Goal: Information Seeking & Learning: Learn about a topic

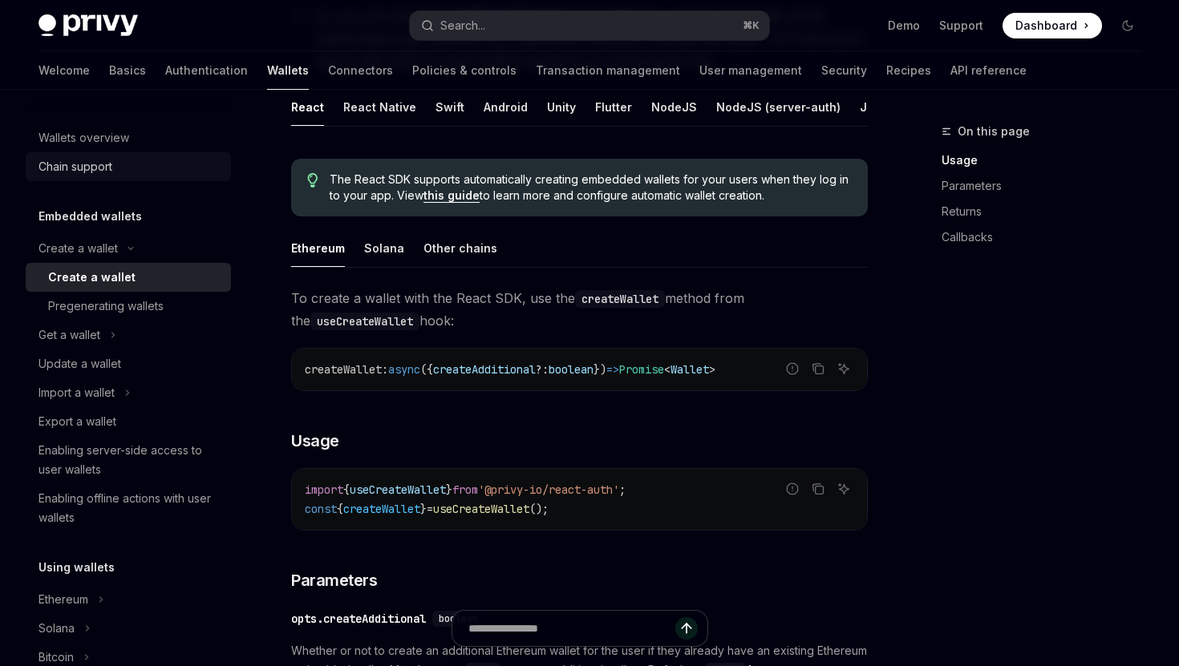
scroll to position [269, 0]
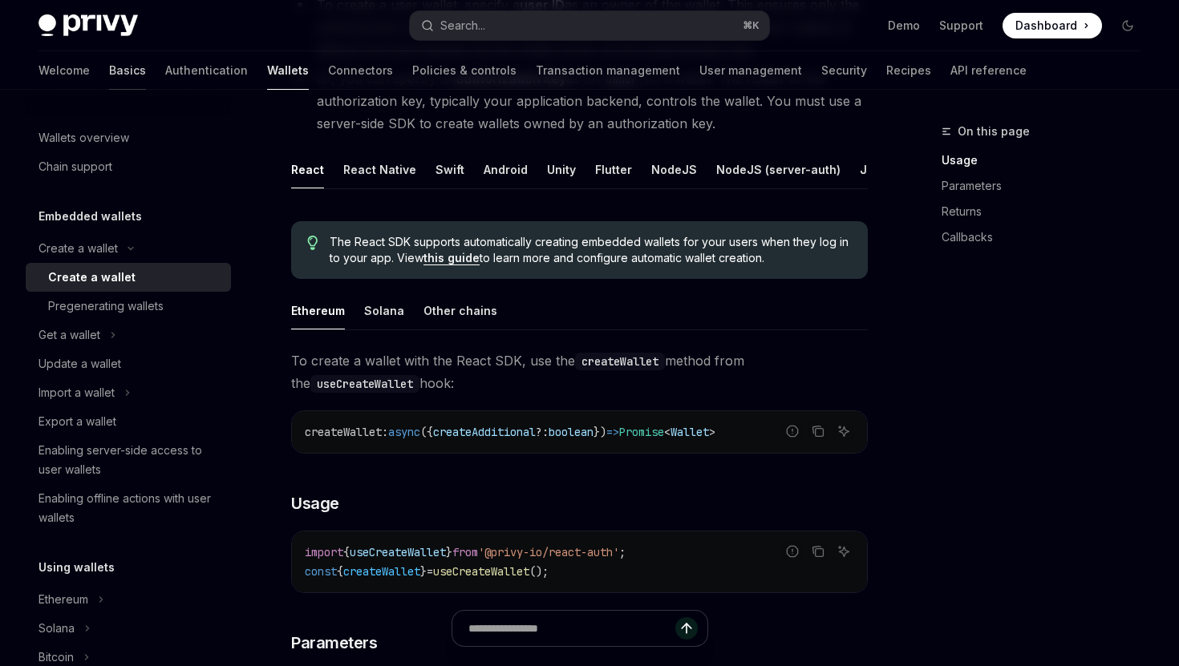
click at [109, 75] on link "Basics" at bounding box center [127, 70] width 37 height 38
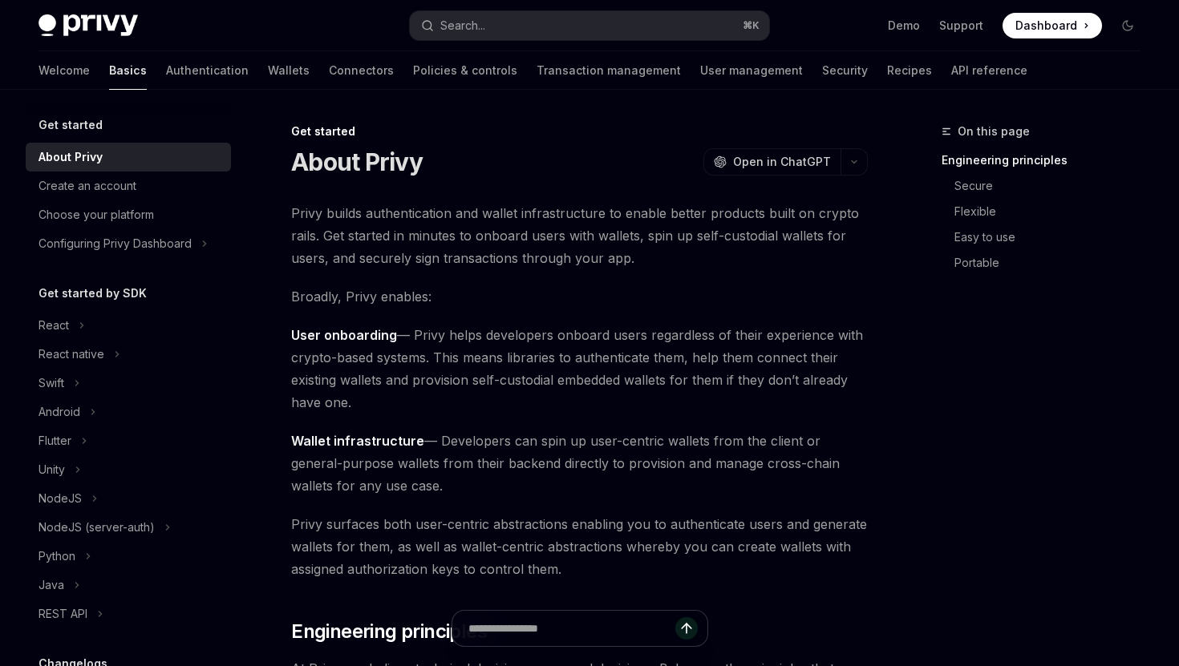
click at [100, 20] on img at bounding box center [87, 25] width 99 height 22
type textarea "*"
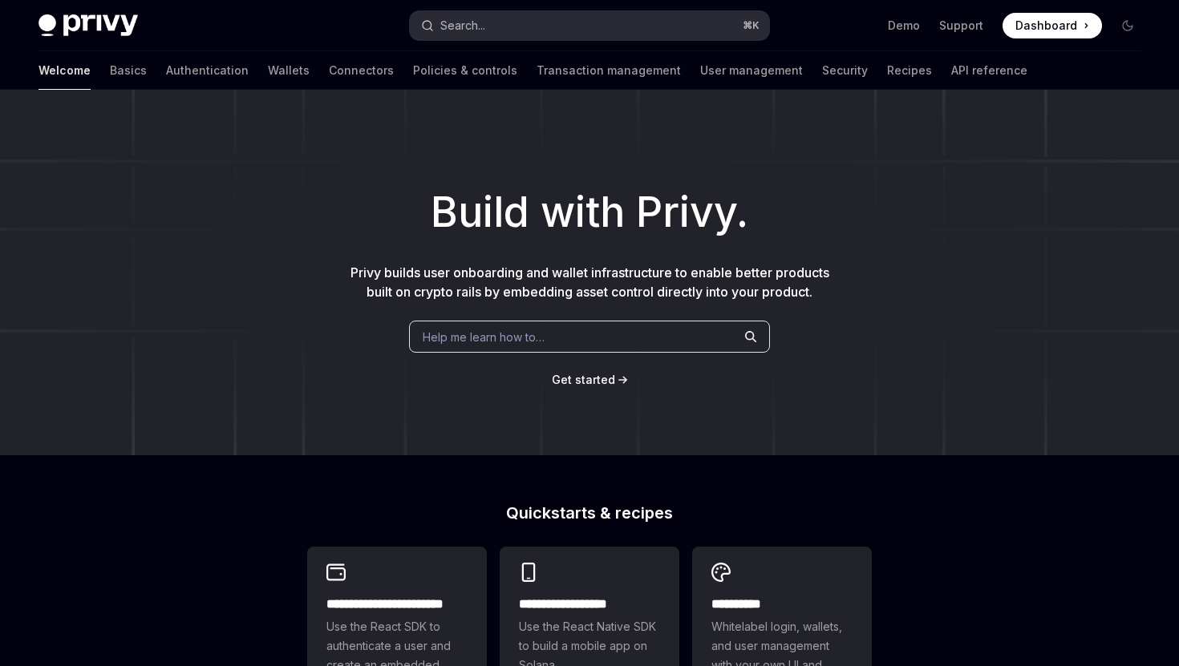
click at [571, 22] on button "Search... ⌘ K" at bounding box center [589, 25] width 359 height 29
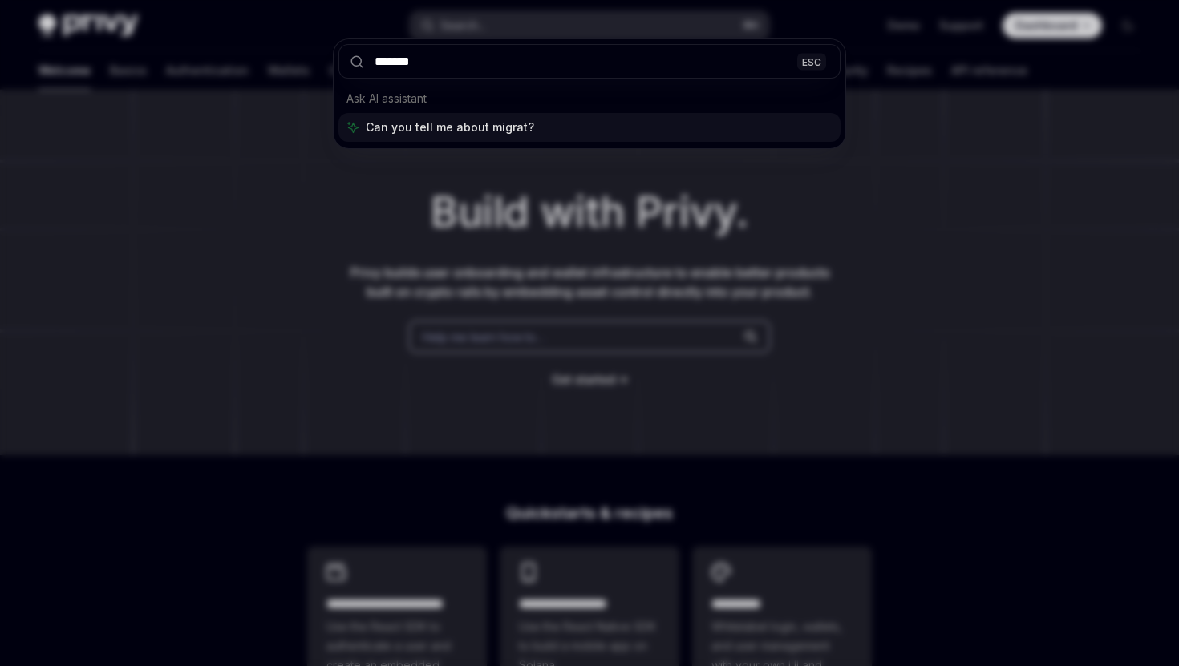
type input "*******"
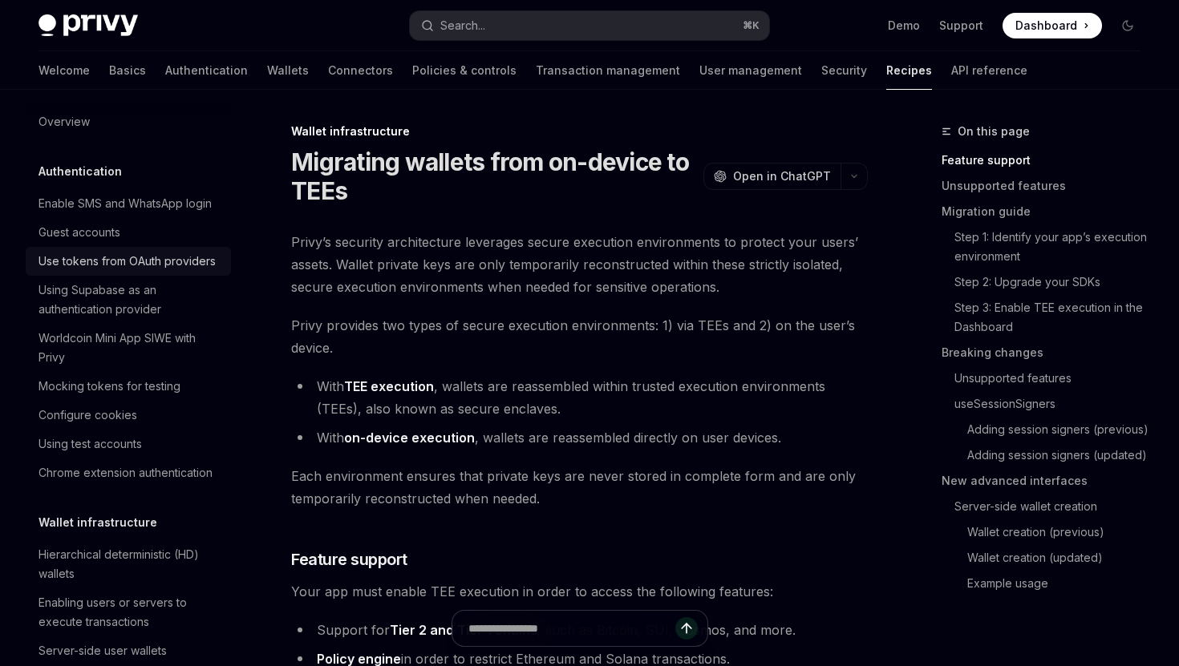
scroll to position [26, 0]
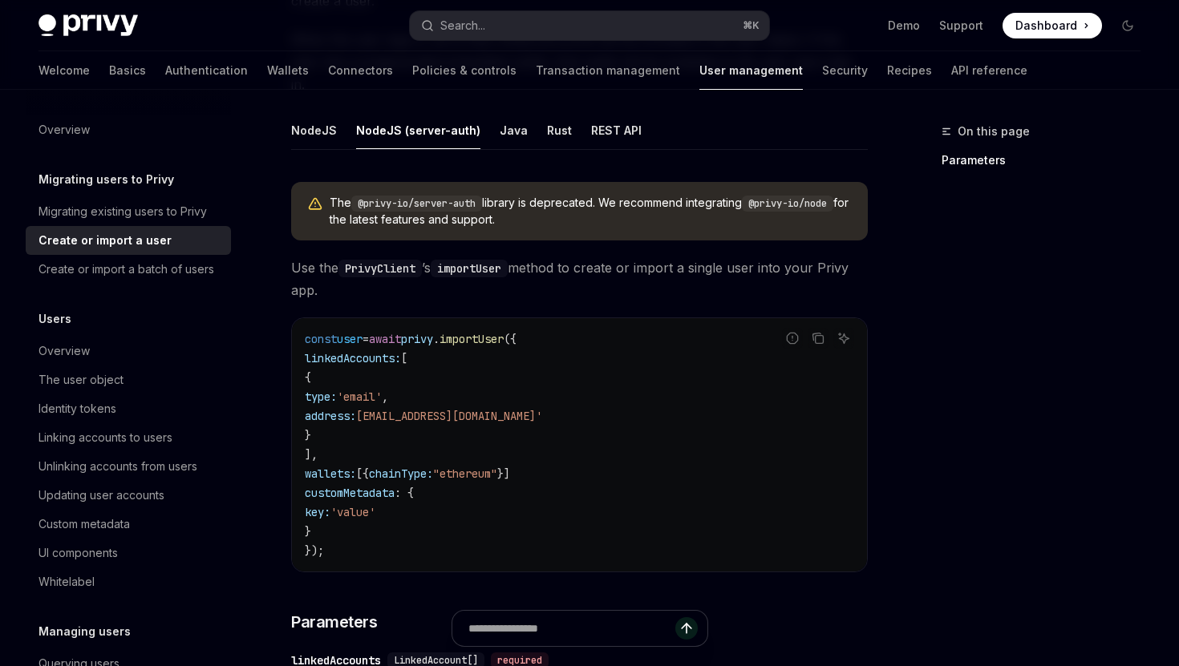
scroll to position [261, 0]
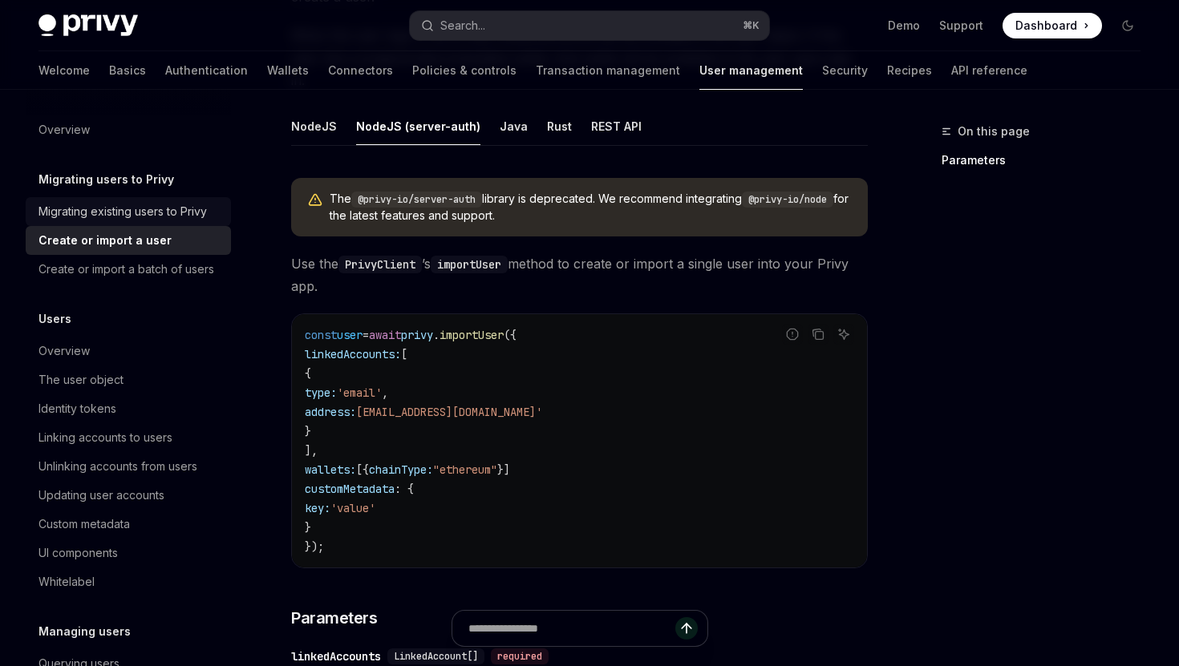
click at [180, 209] on div "Migrating existing users to Privy" at bounding box center [122, 211] width 168 height 19
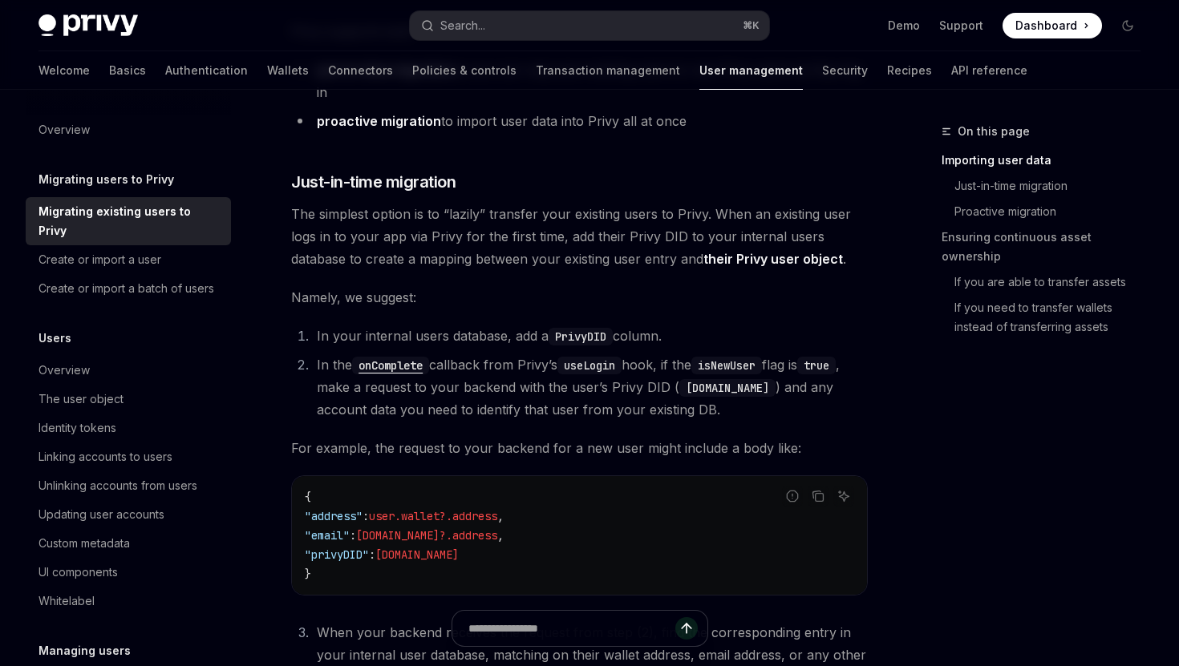
scroll to position [478, 0]
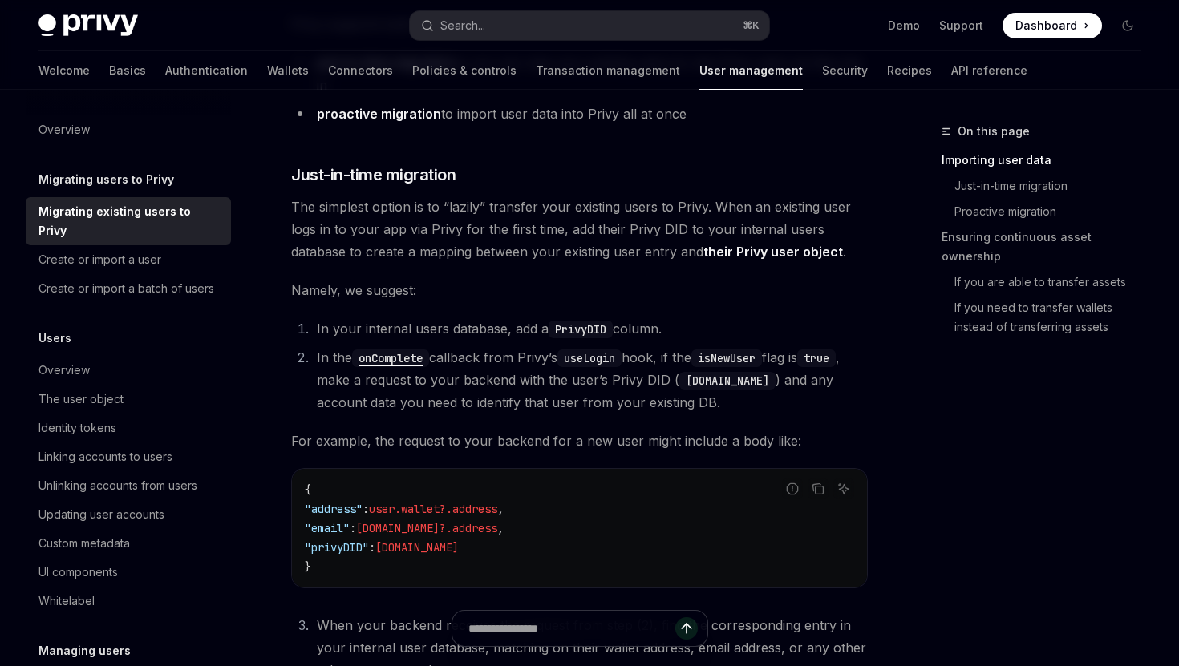
click at [510, 360] on li "In the onComplete callback from Privy’s useLogin hook, if the isNewUser flag is…" at bounding box center [590, 379] width 556 height 67
click at [561, 358] on li "In the onComplete callback from Privy’s useLogin hook, if the isNewUser flag is…" at bounding box center [590, 379] width 556 height 67
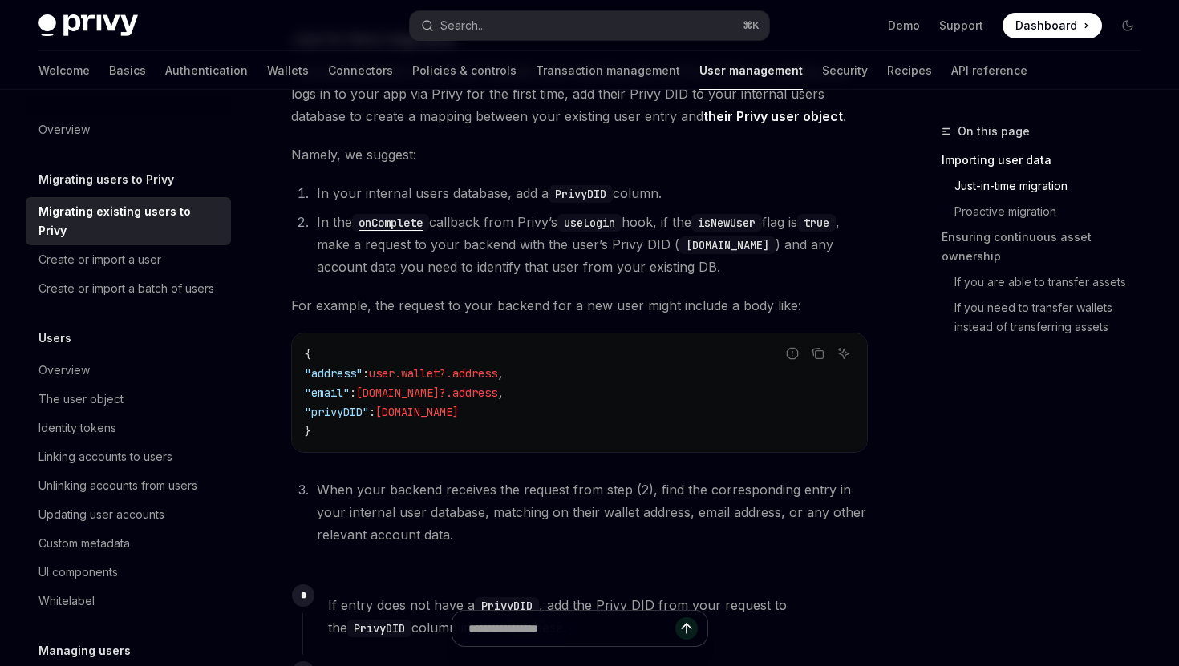
scroll to position [604, 0]
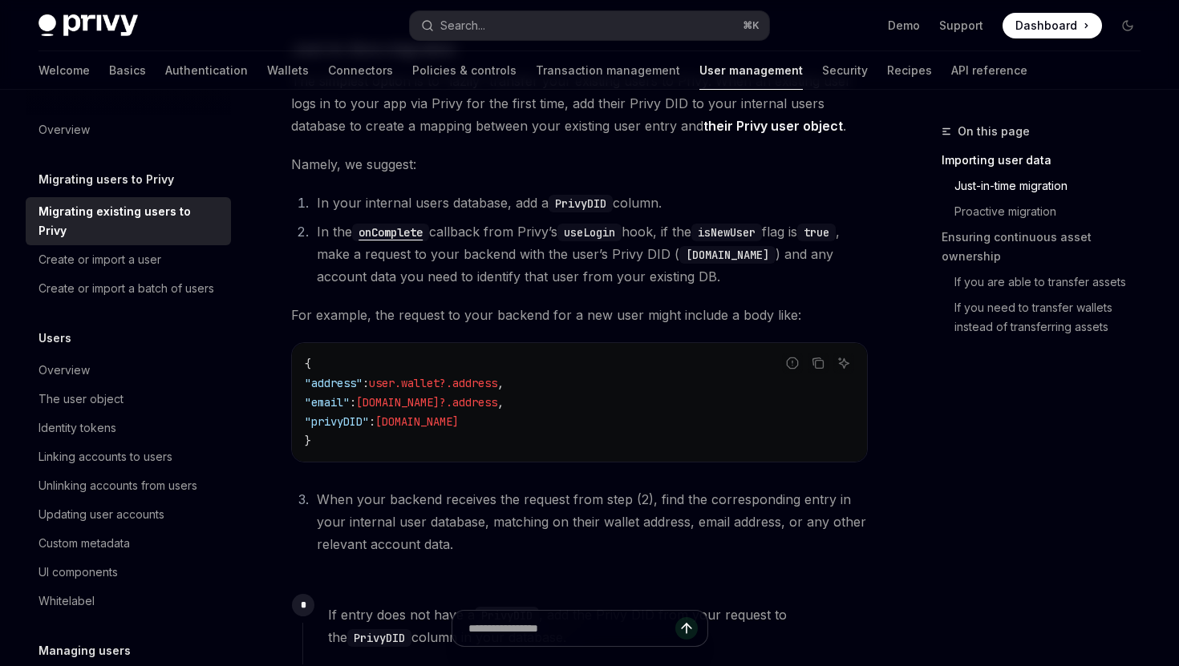
click at [534, 256] on li "In the onComplete callback from Privy’s useLogin hook, if the isNewUser flag is…" at bounding box center [590, 254] width 556 height 67
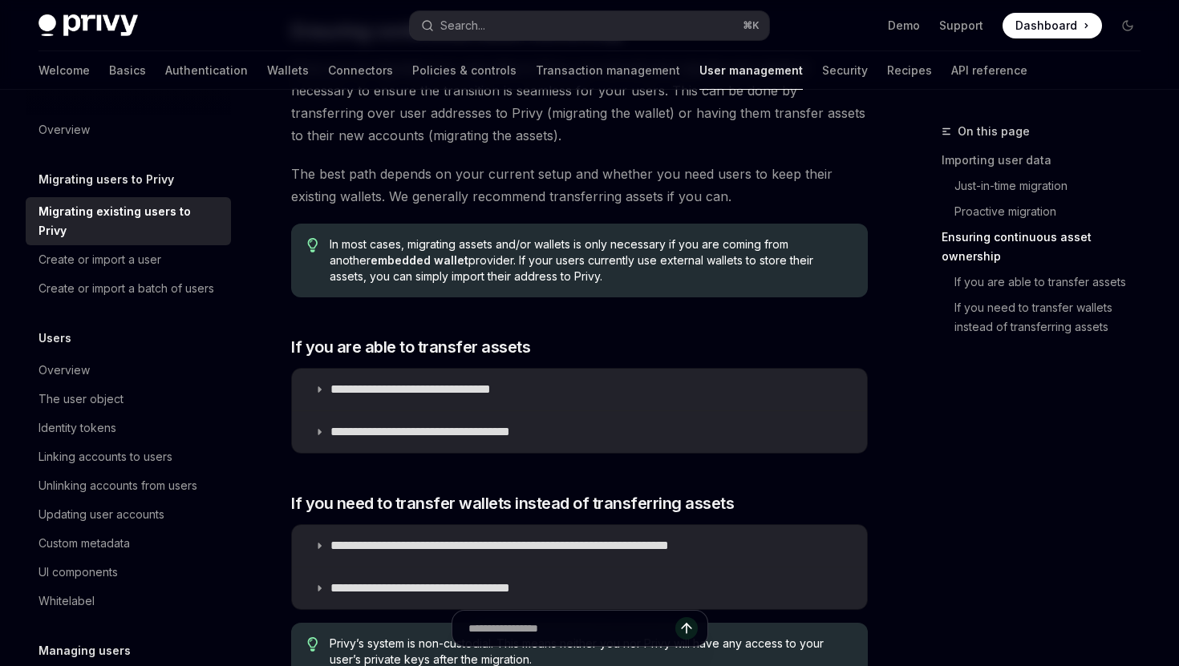
scroll to position [1825, 0]
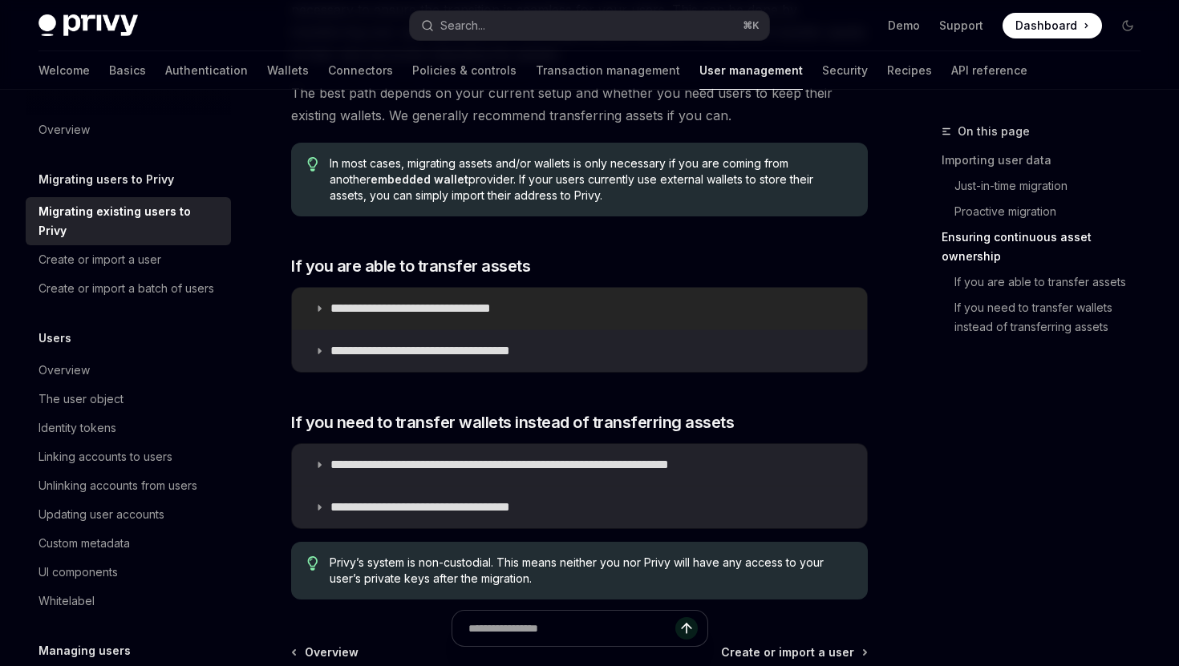
click at [320, 307] on icon at bounding box center [319, 309] width 10 height 10
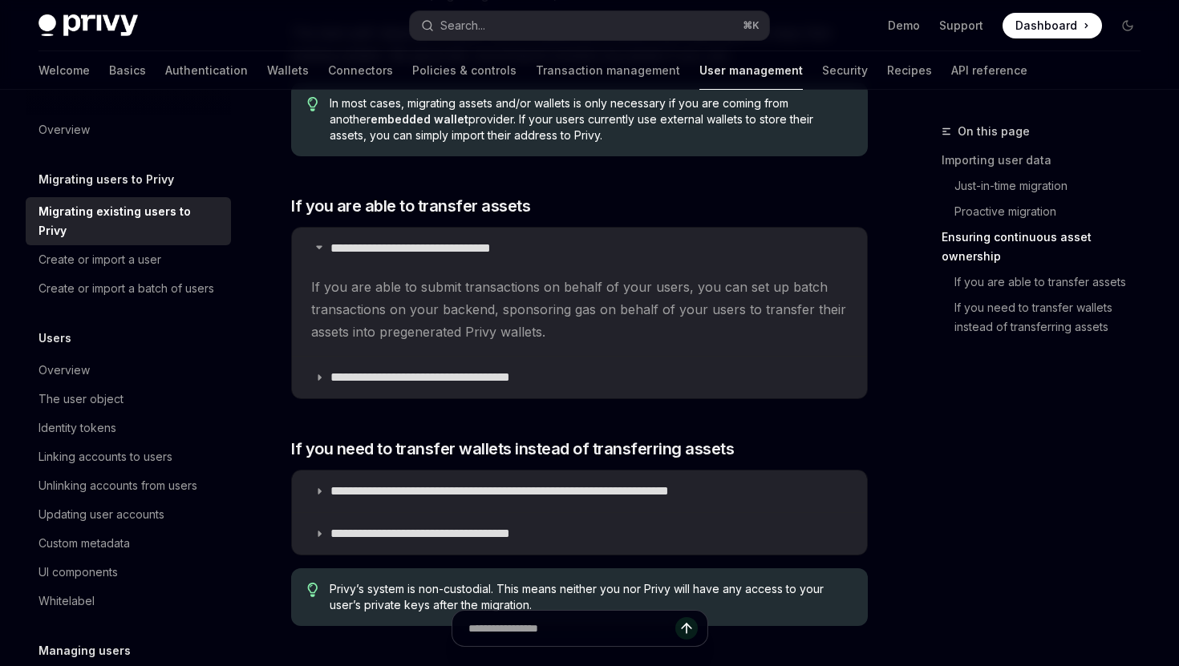
scroll to position [1950, 0]
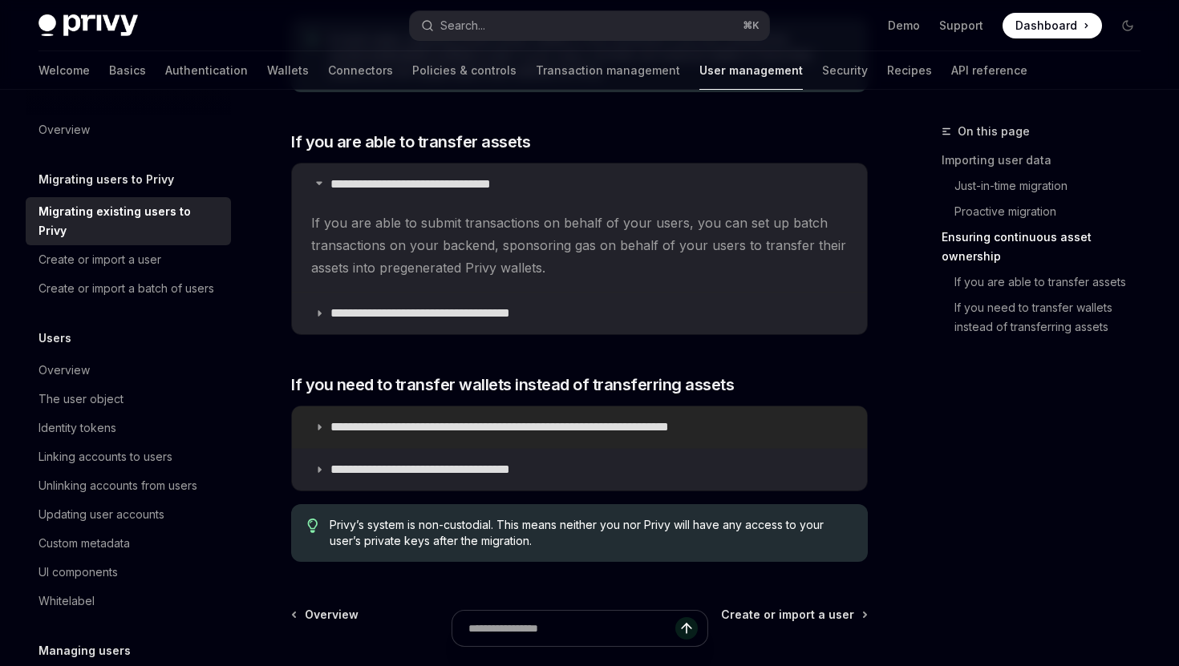
click at [323, 427] on icon at bounding box center [319, 428] width 10 height 10
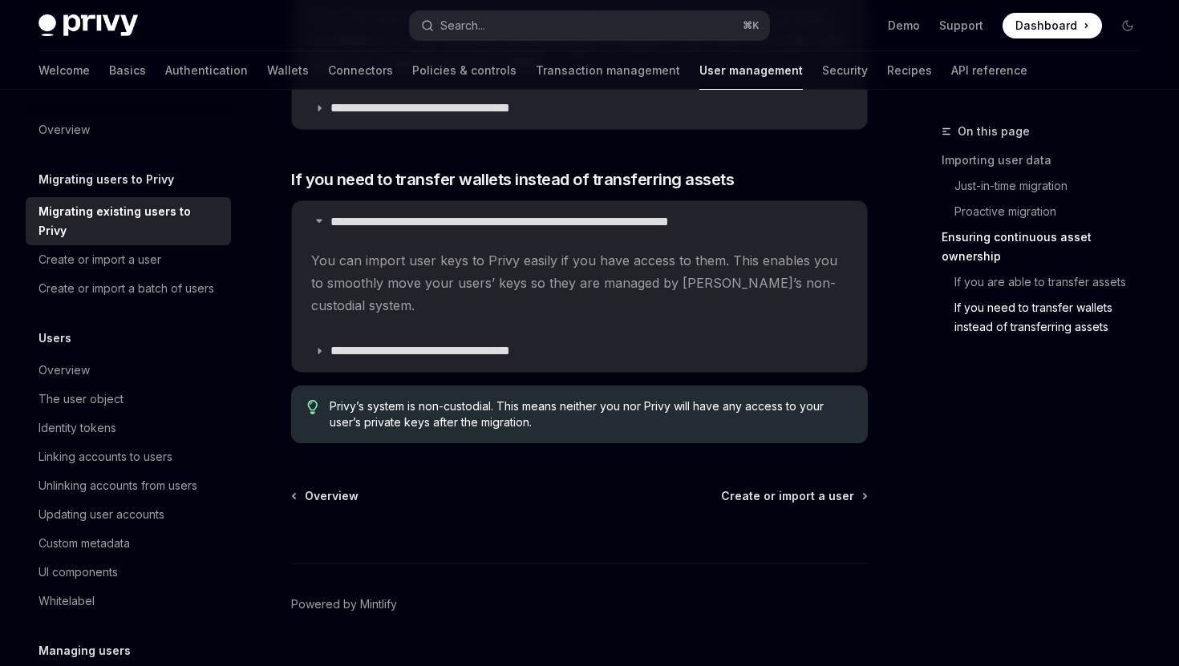
scroll to position [2169, 0]
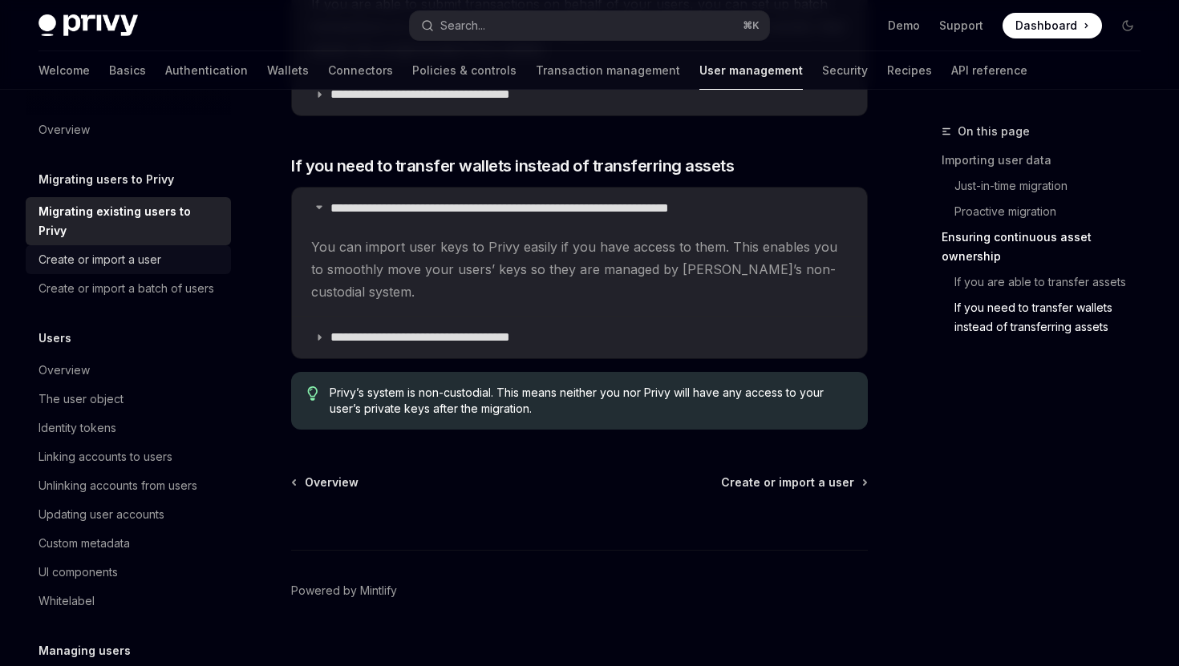
click at [116, 250] on div "Create or import a user" at bounding box center [99, 259] width 123 height 19
type textarea "*"
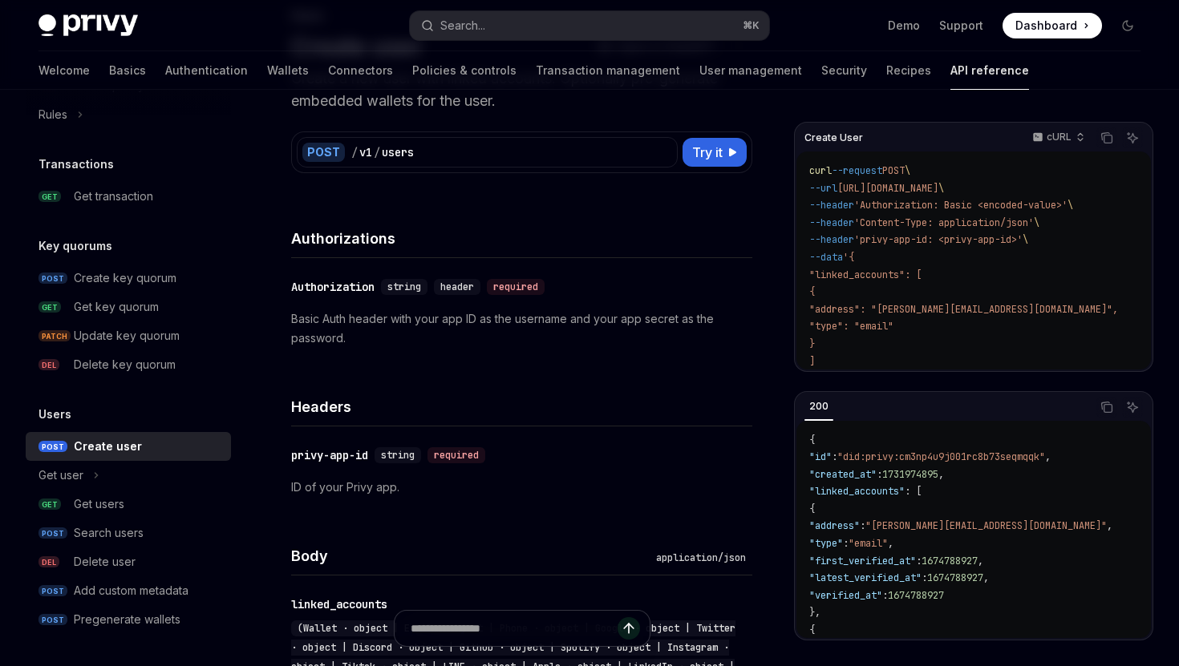
scroll to position [106, 0]
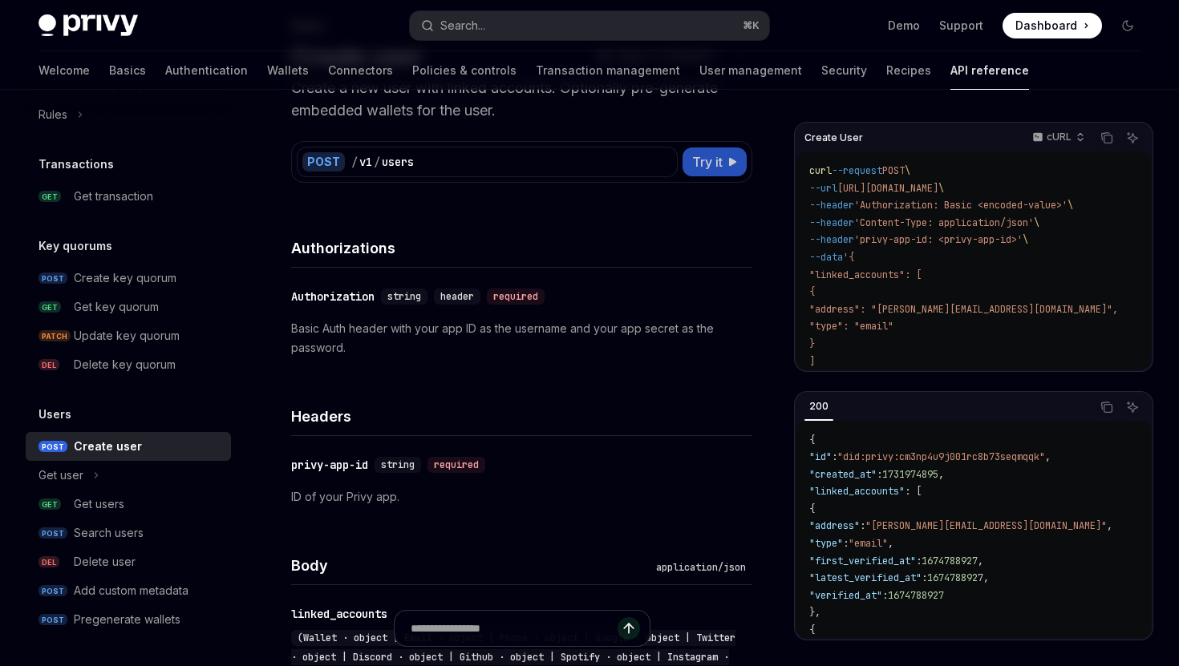
click at [726, 160] on button "Try it" at bounding box center [715, 162] width 64 height 29
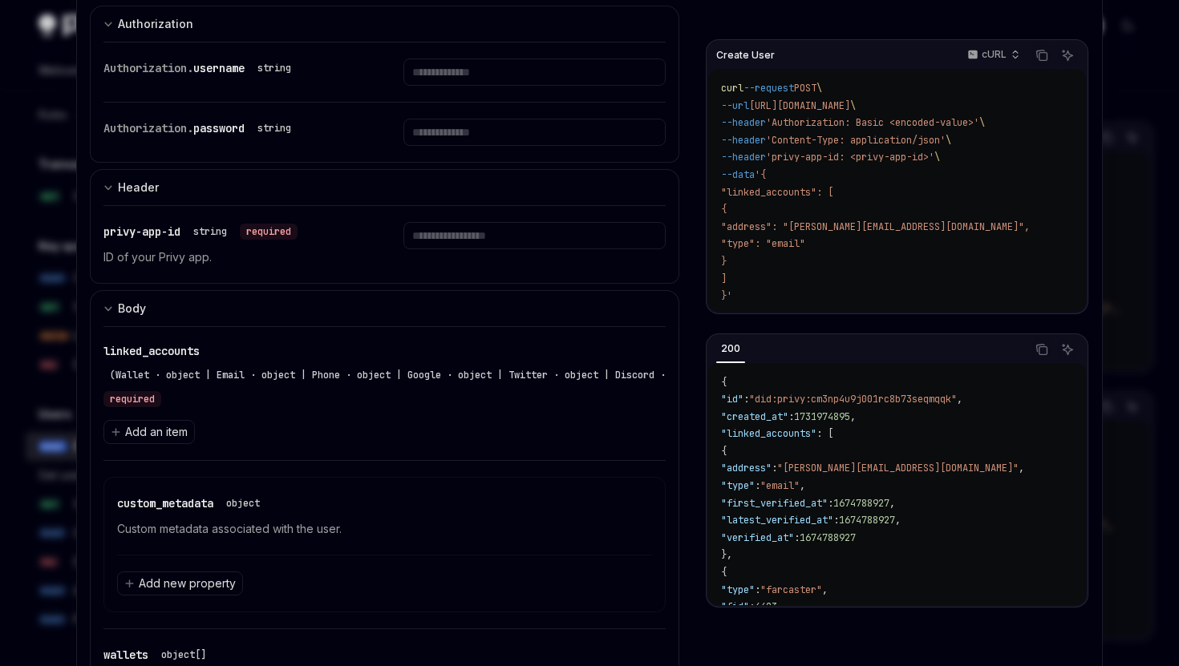
scroll to position [29, 0]
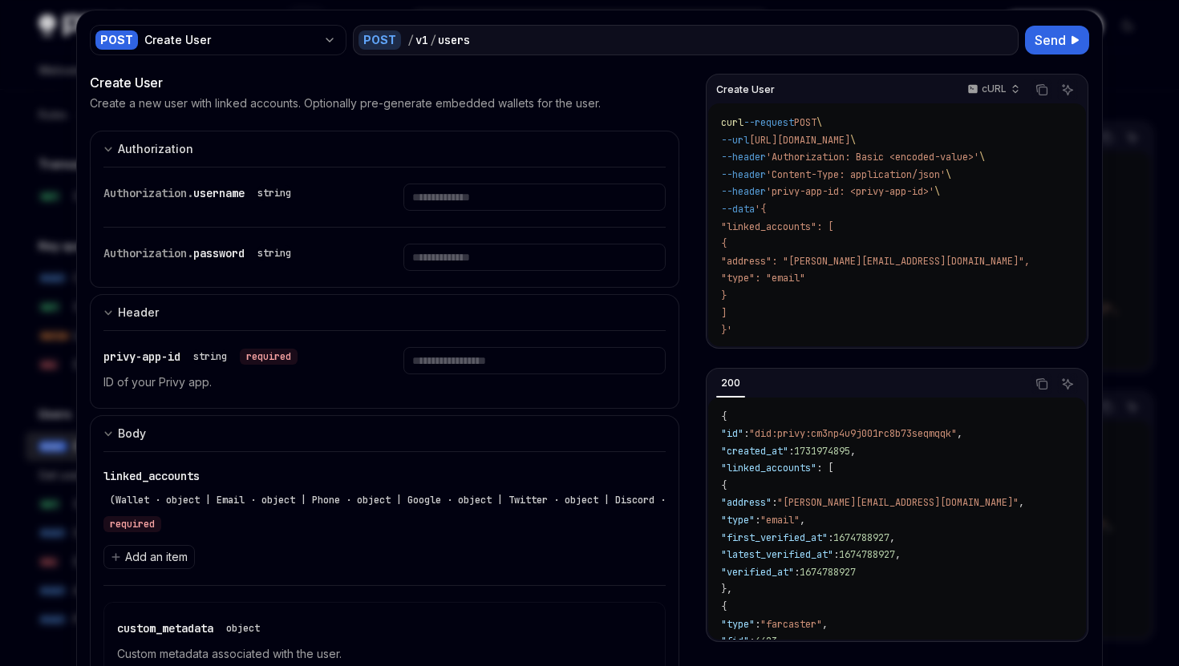
click at [1124, 33] on div at bounding box center [589, 333] width 1179 height 666
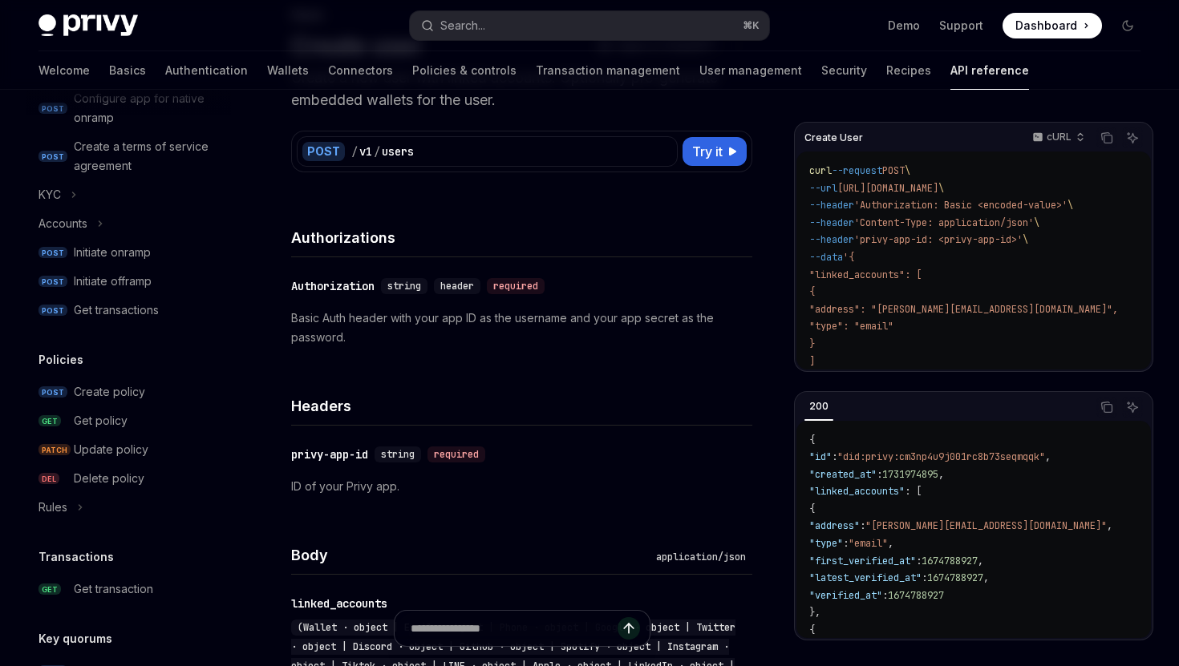
scroll to position [554, 0]
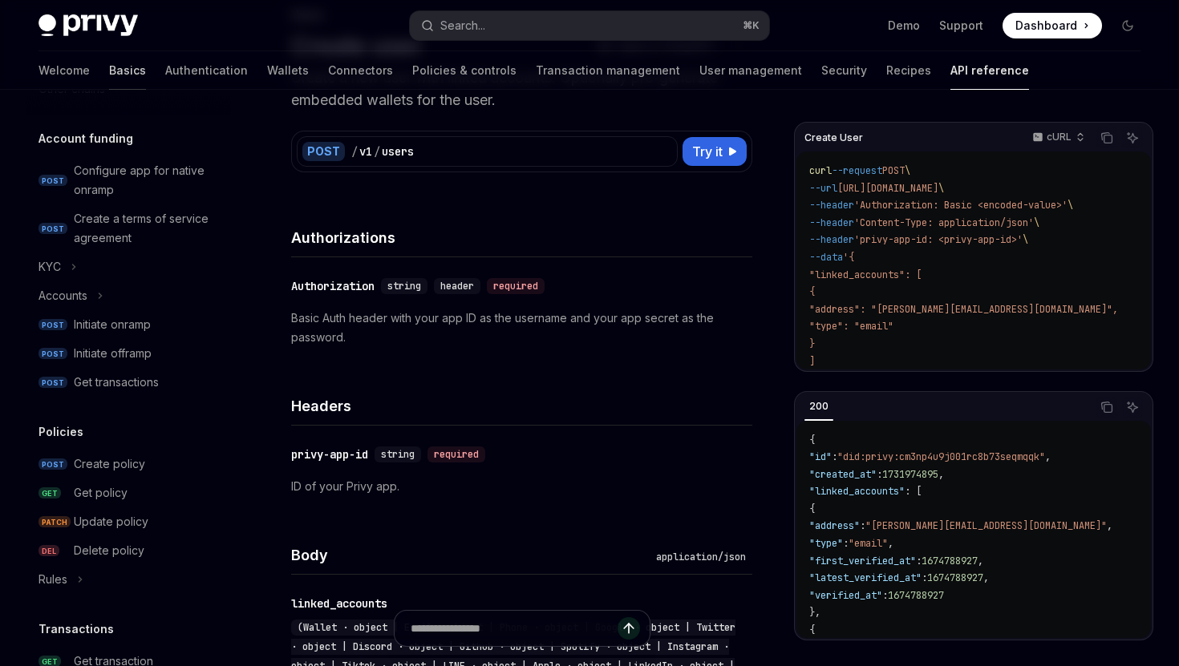
click at [109, 81] on link "Basics" at bounding box center [127, 70] width 37 height 38
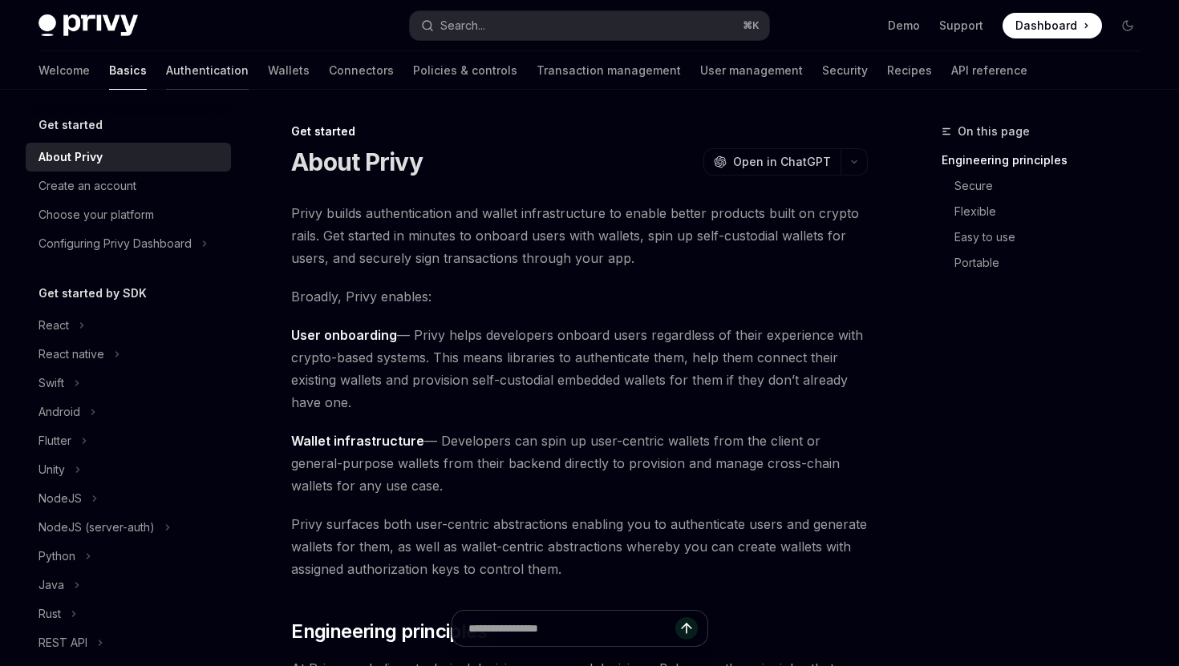
click at [166, 71] on link "Authentication" at bounding box center [207, 70] width 83 height 38
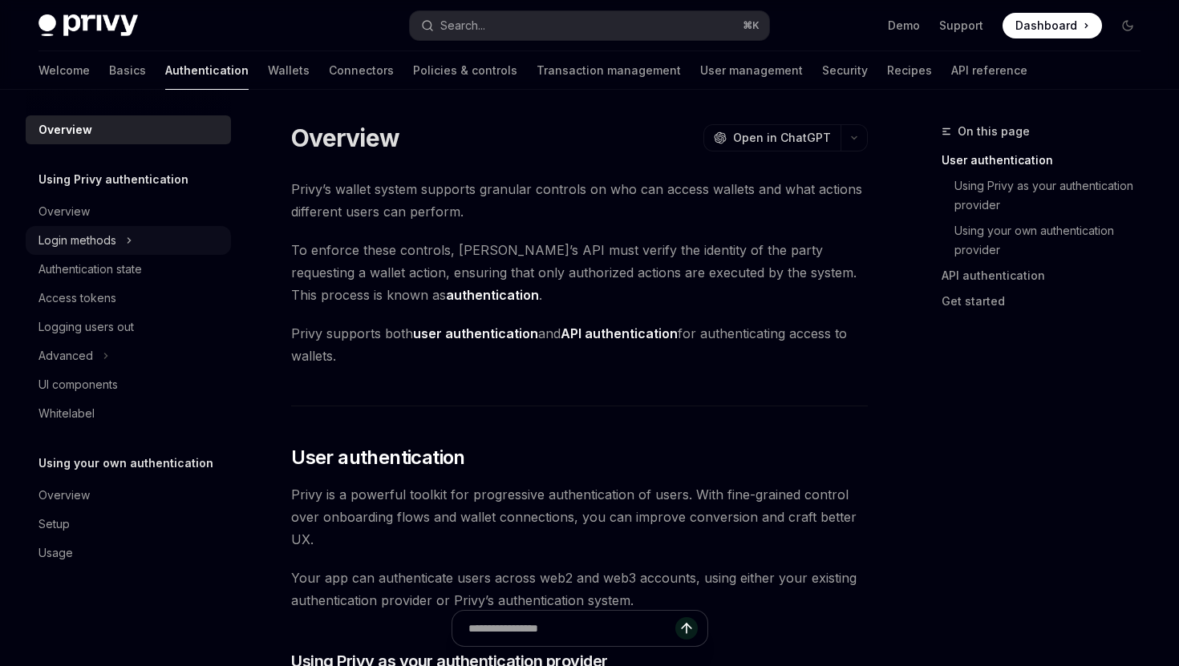
click at [141, 241] on button "Login methods" at bounding box center [128, 240] width 205 height 29
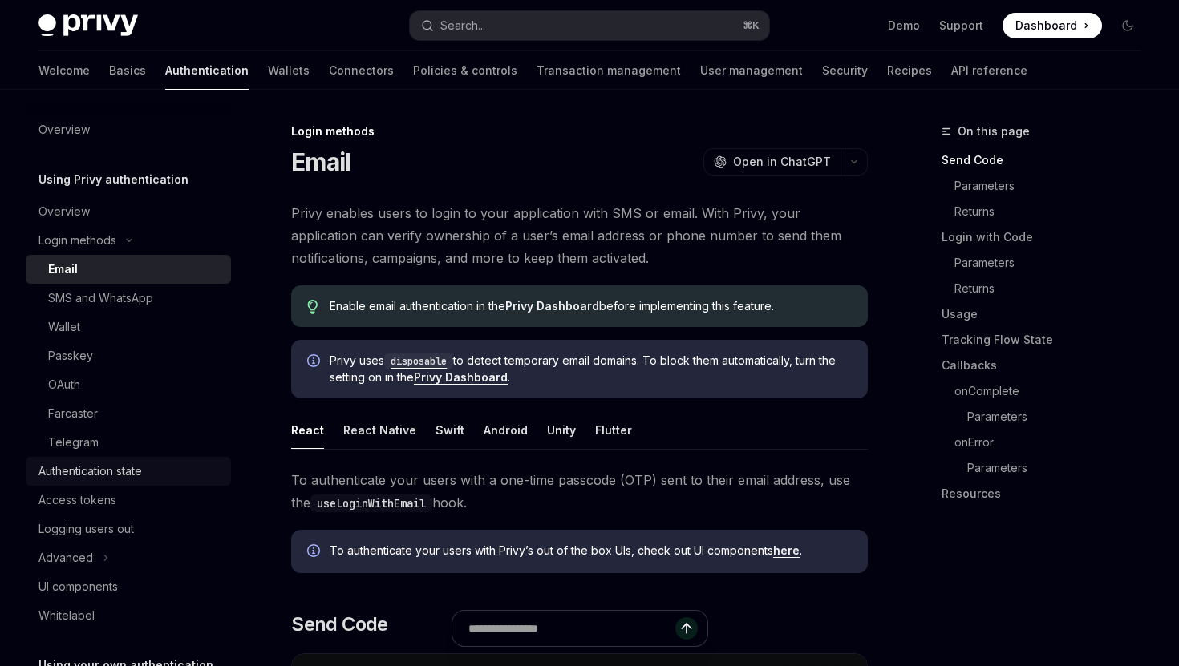
click at [140, 469] on div "Authentication state" at bounding box center [89, 471] width 103 height 19
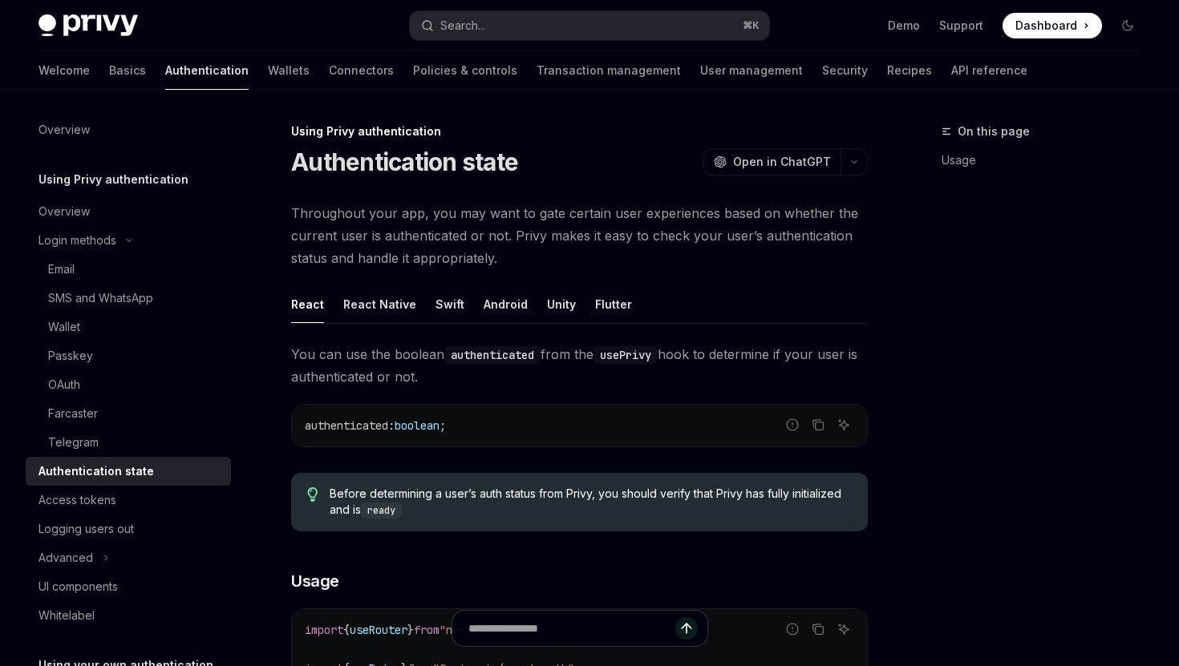
type textarea "*"
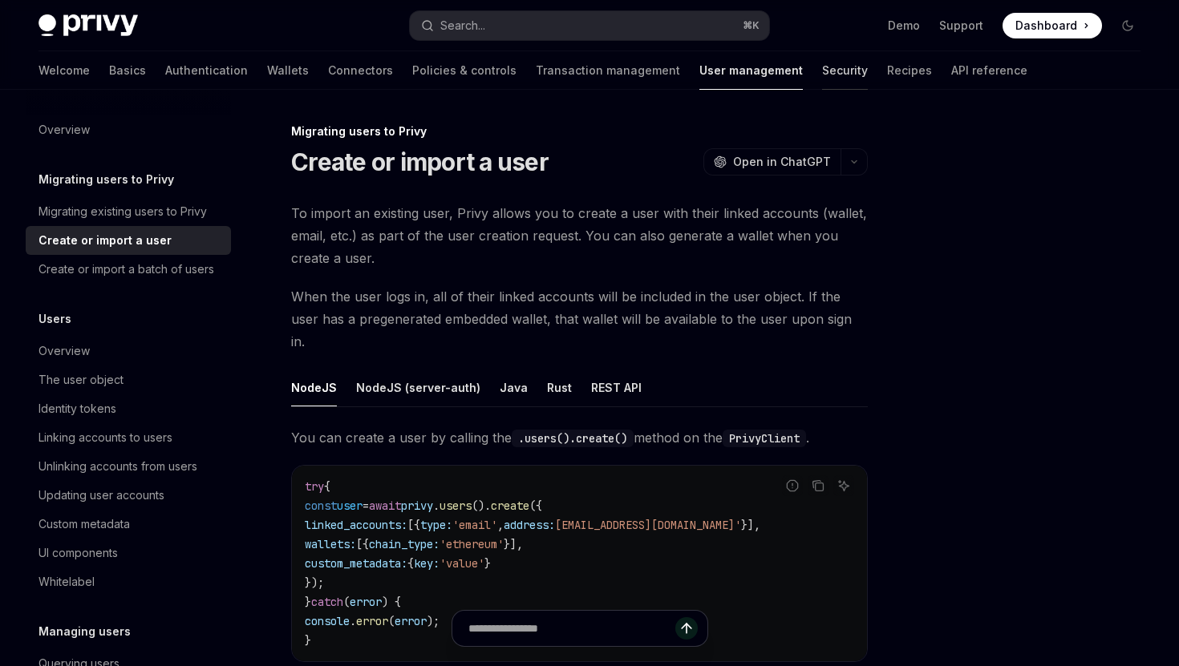
click at [822, 71] on link "Security" at bounding box center [845, 70] width 46 height 38
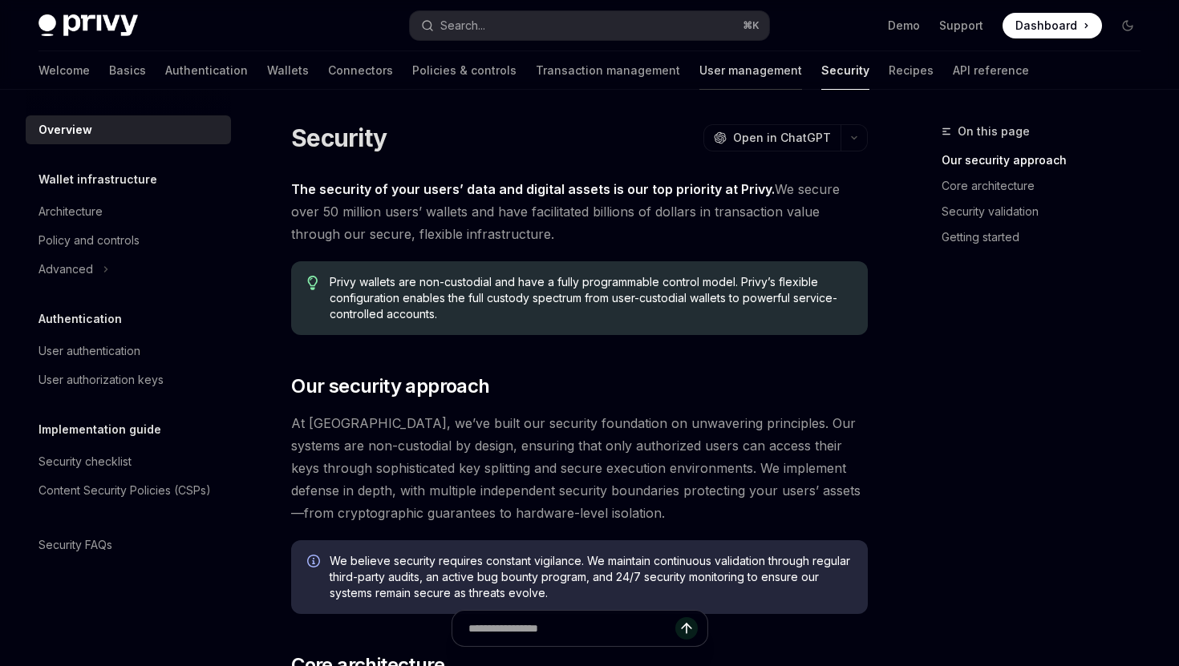
click at [699, 75] on link "User management" at bounding box center [750, 70] width 103 height 38
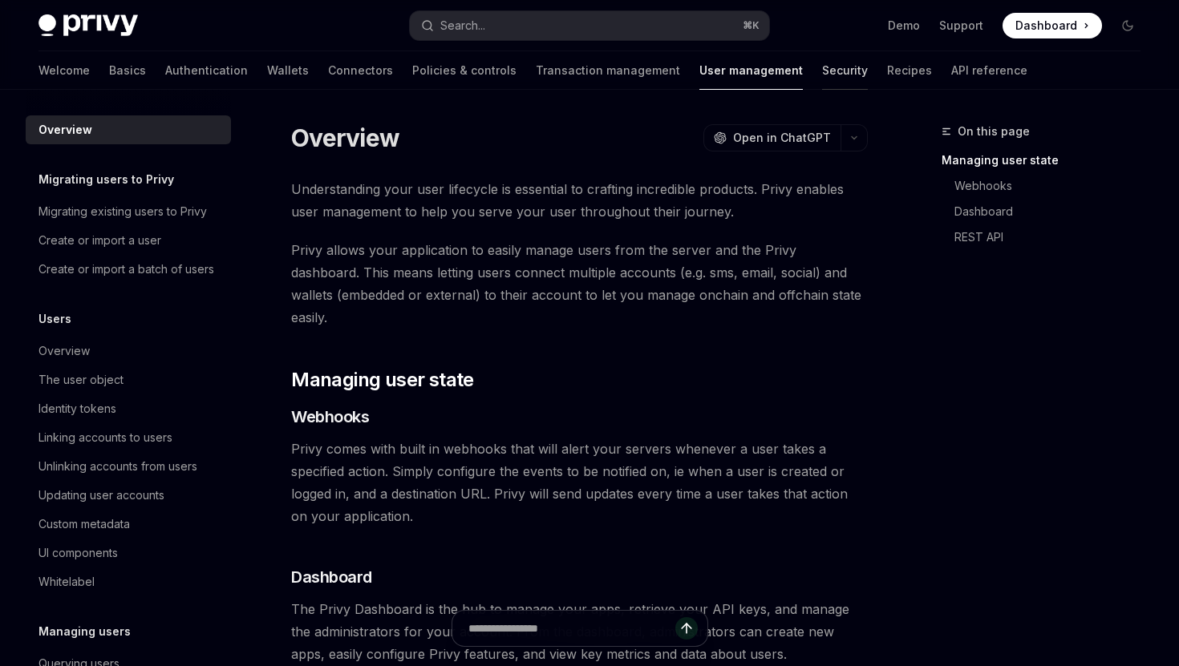
click at [822, 75] on link "Security" at bounding box center [845, 70] width 46 height 38
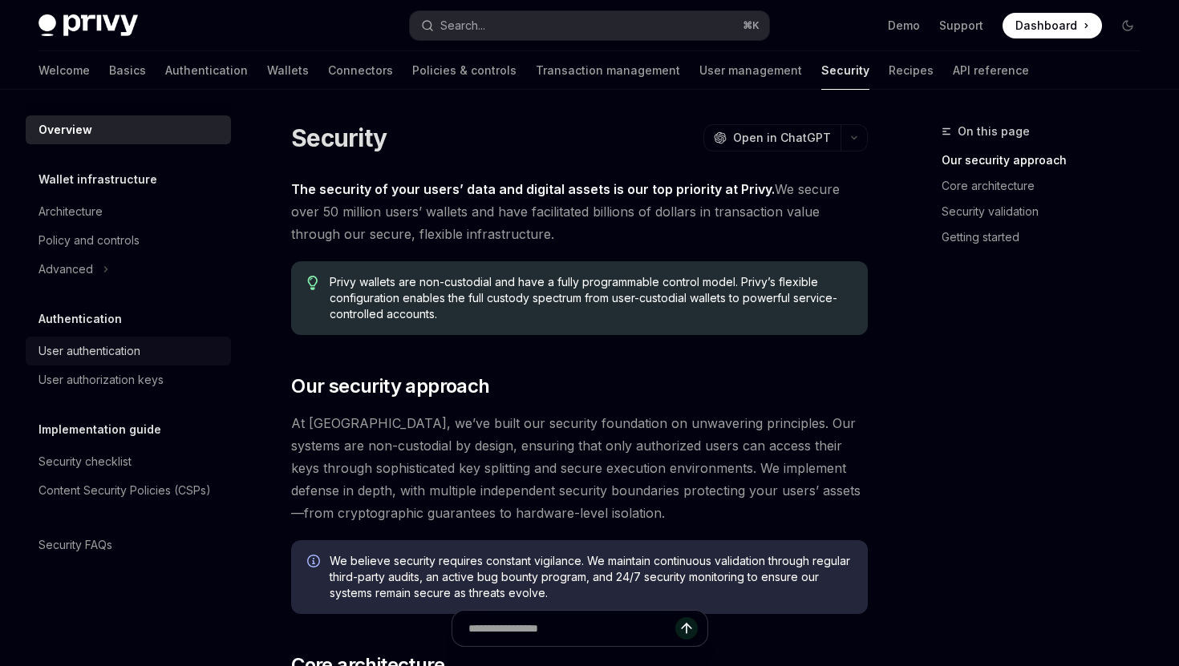
click at [144, 353] on div "User authentication" at bounding box center [129, 351] width 183 height 19
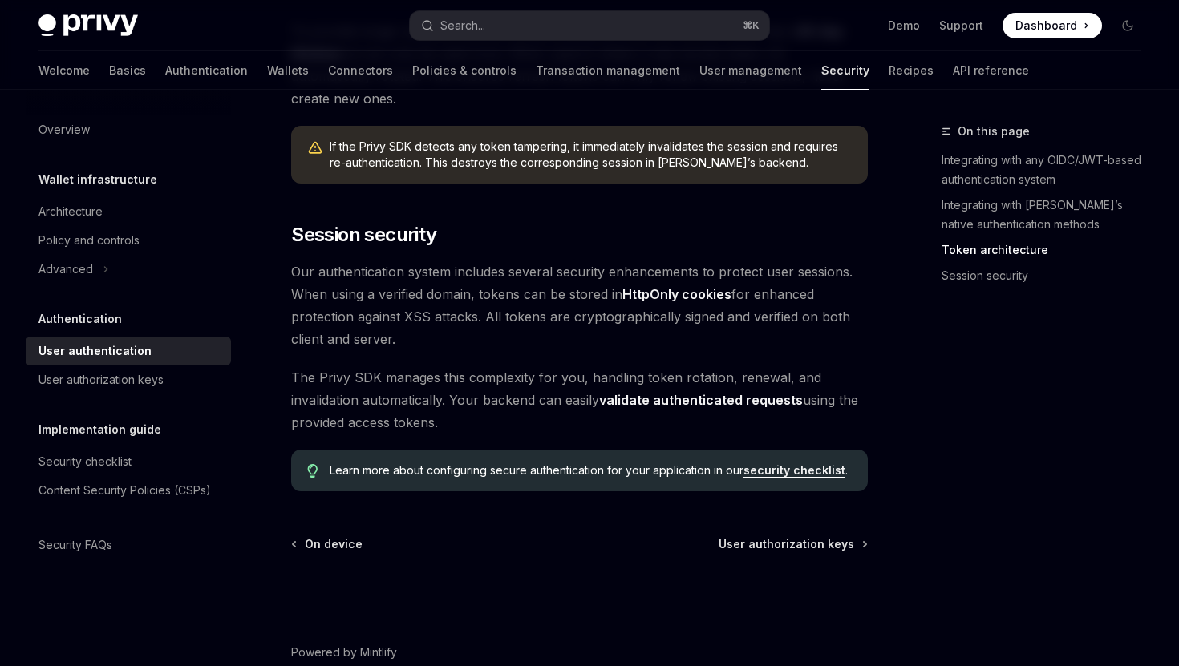
scroll to position [1341, 0]
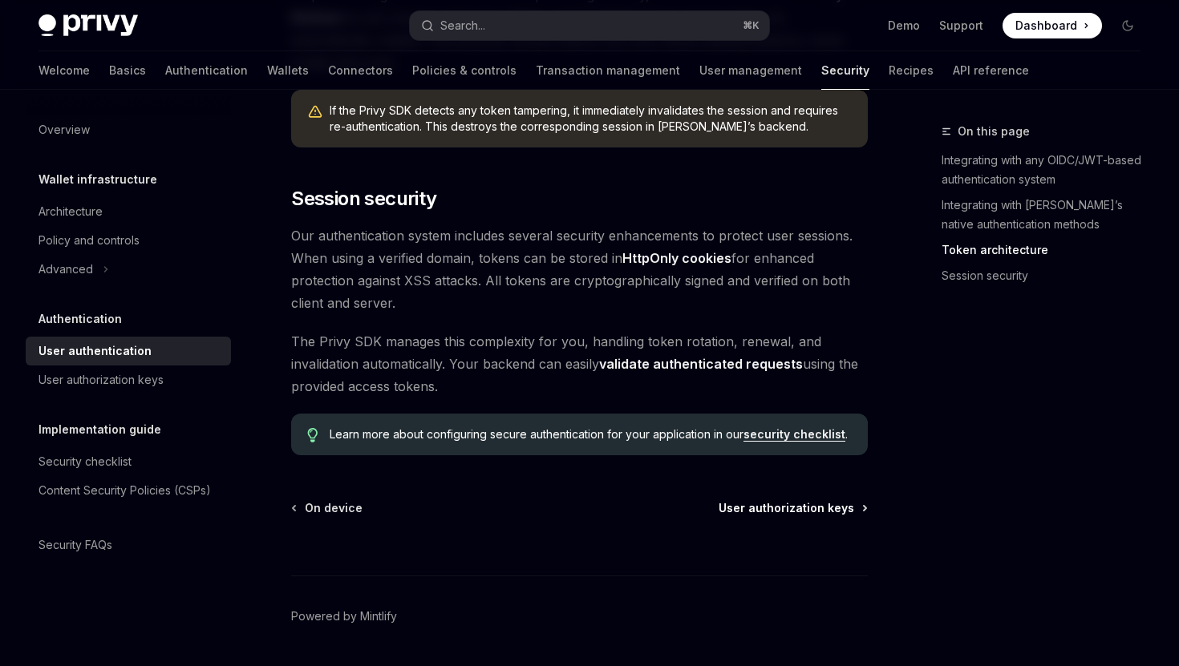
click at [767, 500] on span "User authorization keys" at bounding box center [787, 508] width 136 height 16
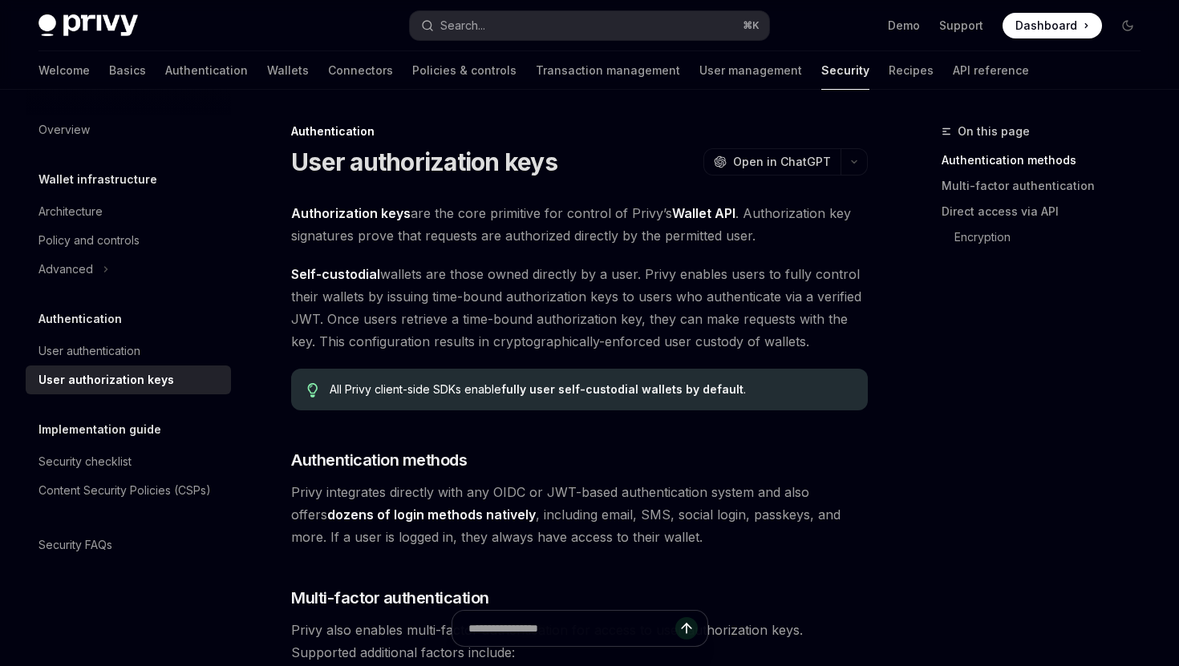
click at [497, 305] on span "Self-custodial wallets are those owned directly by a user. Privy enables users …" at bounding box center [579, 308] width 577 height 90
click at [107, 269] on icon "Toggle Advanced section" at bounding box center [106, 269] width 2 height 5
type textarea "*"
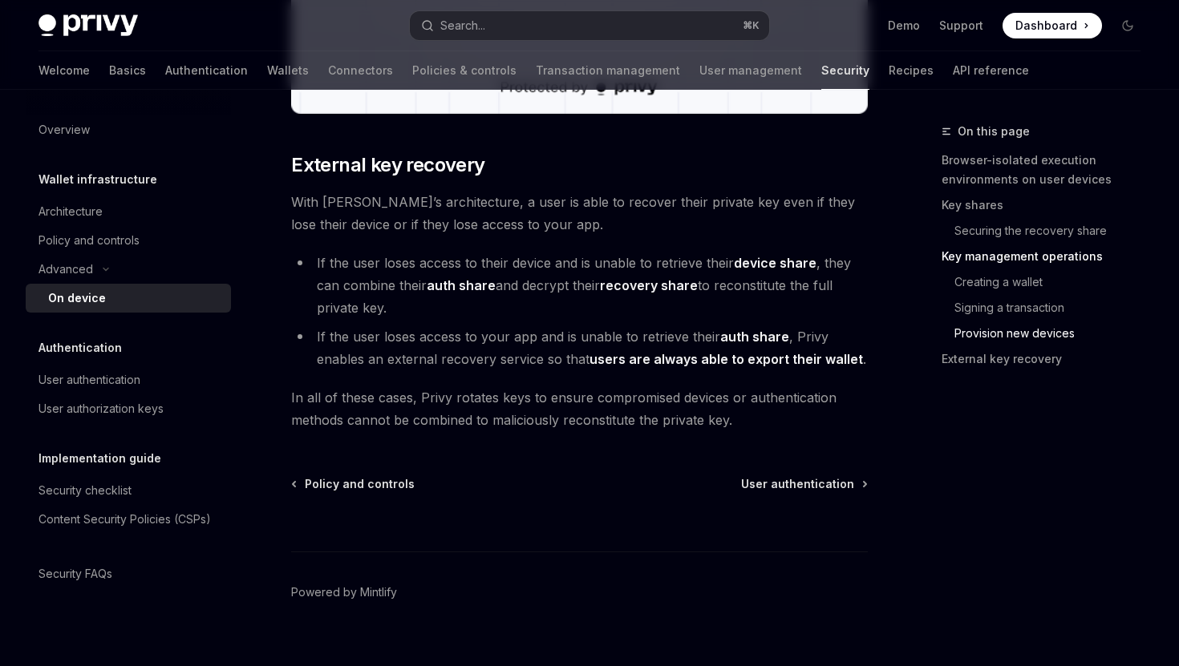
scroll to position [4470, 0]
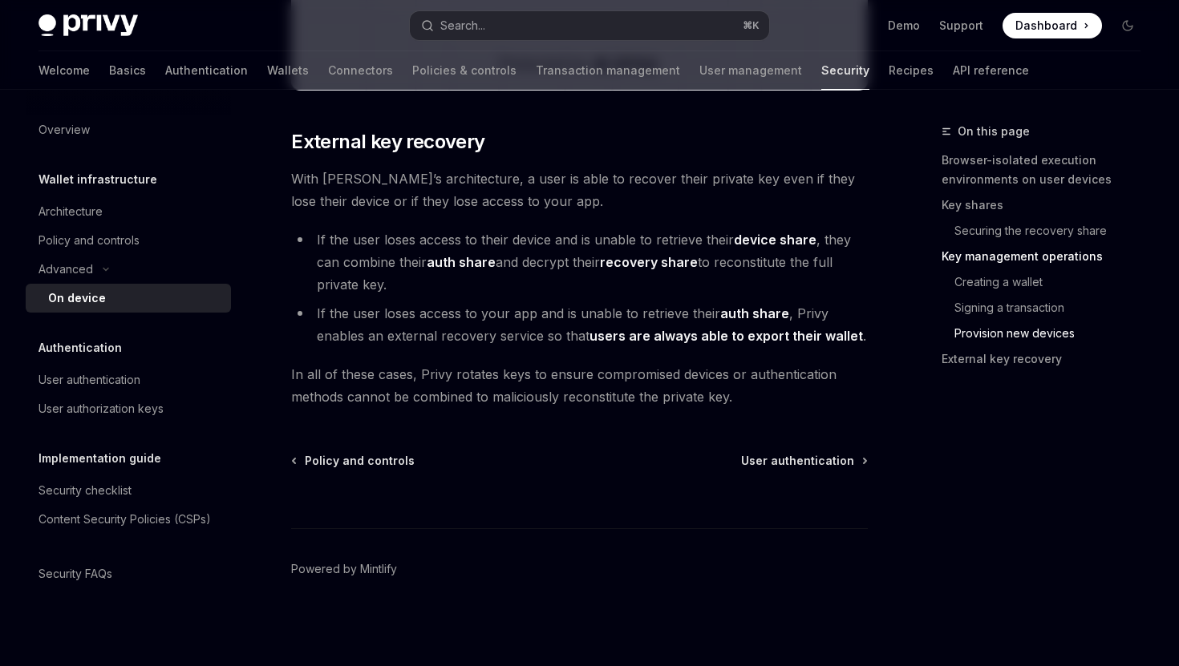
click at [511, 312] on li "If the user loses access to your app and is unable to retrieve their auth share…" at bounding box center [579, 324] width 577 height 45
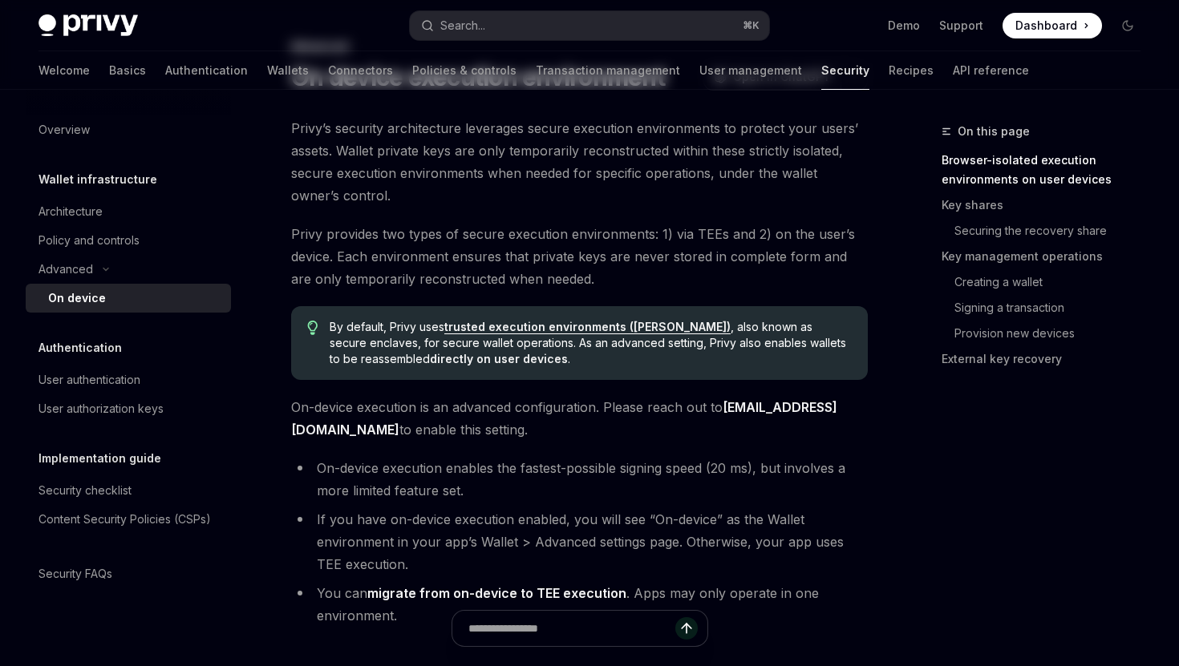
scroll to position [0, 0]
